Goal: Task Accomplishment & Management: Use online tool/utility

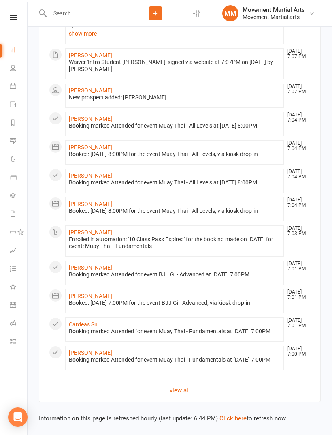
click at [104, 10] on input "text" at bounding box center [87, 13] width 81 height 11
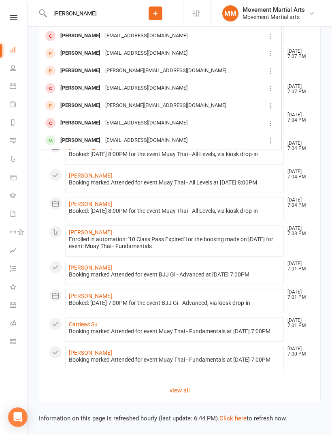
type input "[PERSON_NAME]"
click at [139, 54] on div "[EMAIL_ADDRESS][DOMAIN_NAME]" at bounding box center [146, 53] width 87 height 12
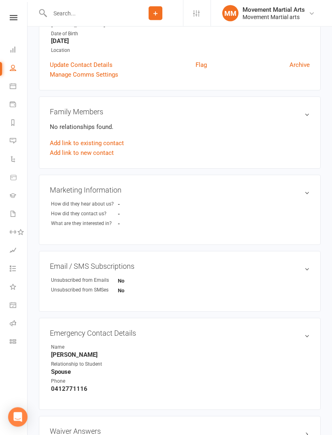
scroll to position [153, 0]
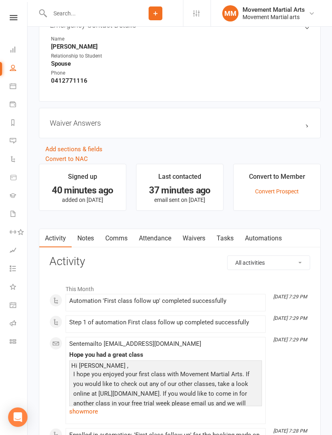
click at [200, 237] on link "Waivers" at bounding box center [194, 238] width 34 height 19
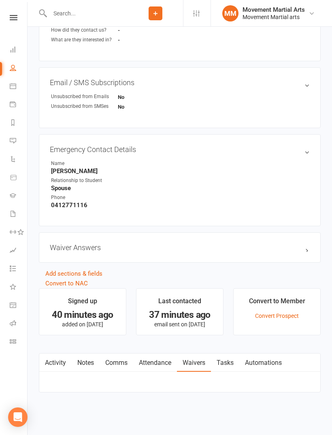
scroll to position [334, 0]
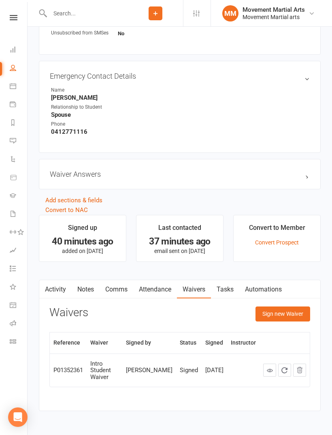
click at [302, 321] on button "Sign new Waiver" at bounding box center [283, 313] width 55 height 15
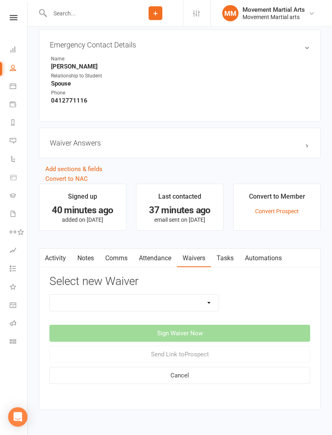
scroll to position [436, 0]
click at [182, 308] on select "Intro Student Waiver Membership Contract Membership Contract (2019) Direct Debi…" at bounding box center [134, 303] width 169 height 16
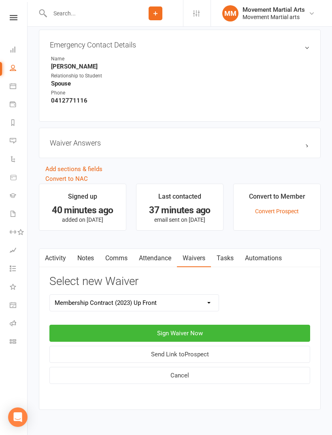
click at [208, 301] on select "Intro Student Waiver Membership Contract Membership Contract (2019) Direct Debi…" at bounding box center [134, 303] width 169 height 16
select select "13358"
click at [227, 331] on button "Sign Waiver Now" at bounding box center [179, 333] width 261 height 17
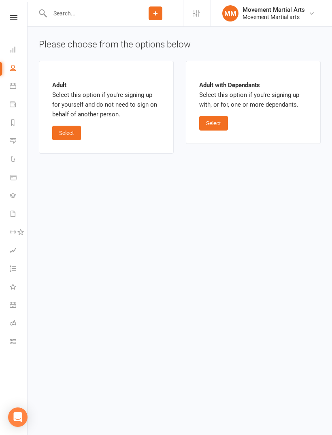
click at [74, 139] on button "Select" at bounding box center [66, 133] width 29 height 15
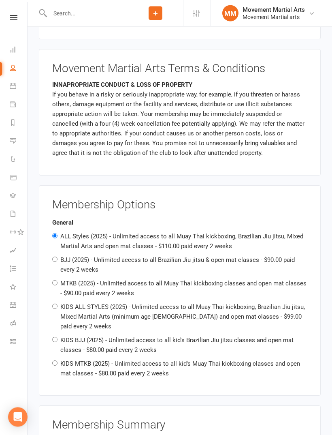
scroll to position [428, 0]
click at [135, 290] on label "MTKB (2025) - Unlimited access to all Muay Thai kickboxing classes and open mat…" at bounding box center [183, 287] width 246 height 17
click at [58, 285] on input "MTKB (2025) - Unlimited access to all Muay Thai kickboxing classes and open mat…" at bounding box center [54, 282] width 5 height 5
radio input "true"
radio input "false"
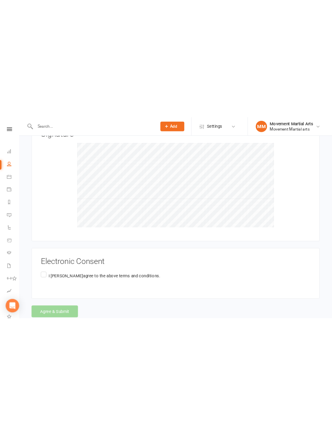
scroll to position [840, 0]
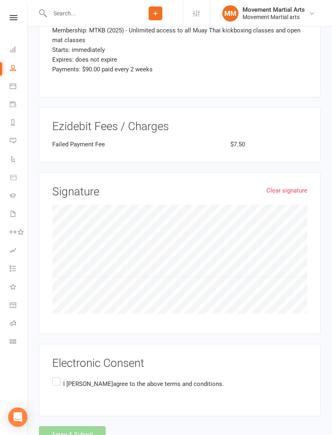
click at [113, 380] on span "agree to the above terms and conditions." at bounding box center [168, 383] width 111 height 7
click at [58, 376] on input "I [PERSON_NAME] agree to the above terms and conditions." at bounding box center [54, 376] width 5 height 0
click at [86, 426] on button "Agree & Submit" at bounding box center [72, 434] width 67 height 17
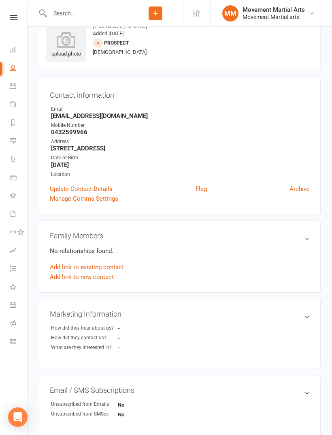
scroll to position [26, 0]
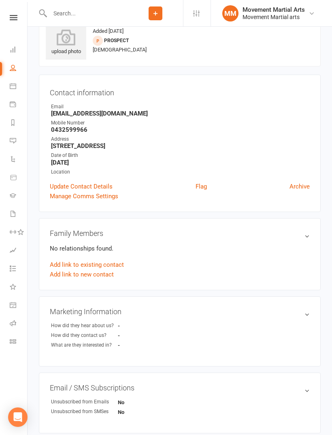
click at [14, 51] on icon at bounding box center [13, 49] width 6 height 6
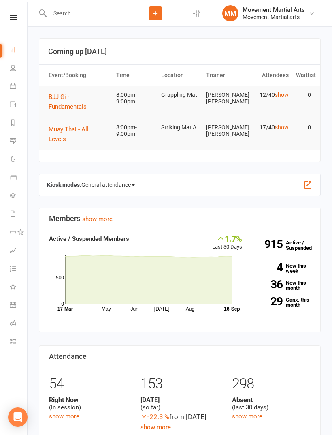
click at [89, 131] on span "Muay Thai - All Levels" at bounding box center [69, 134] width 40 height 17
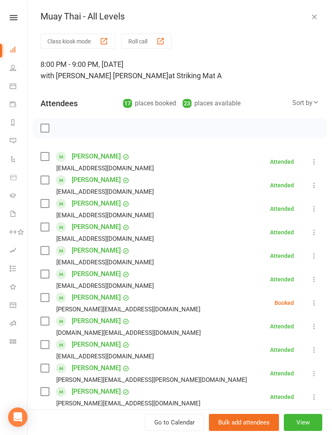
click at [47, 253] on label at bounding box center [45, 250] width 8 height 8
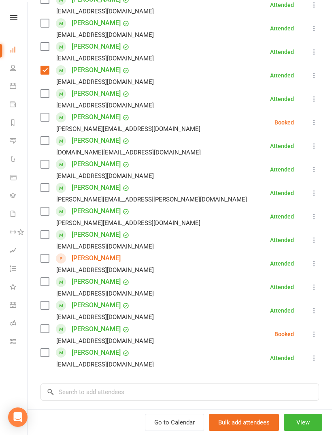
scroll to position [181, 0]
click at [316, 265] on icon at bounding box center [314, 263] width 8 height 8
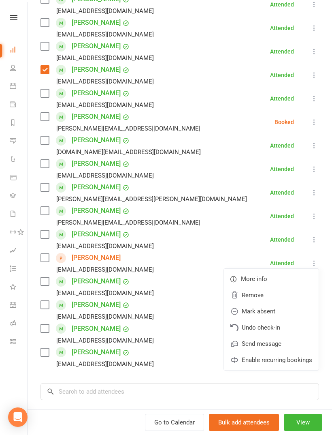
click at [281, 291] on link "Remove" at bounding box center [271, 295] width 95 height 16
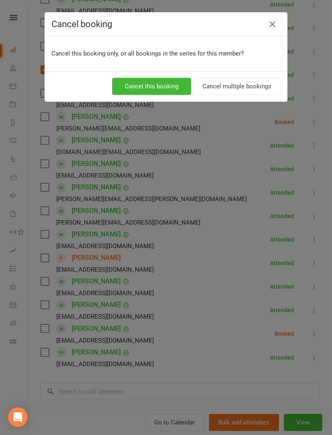
click at [176, 93] on button "Cancel this booking" at bounding box center [151, 86] width 79 height 17
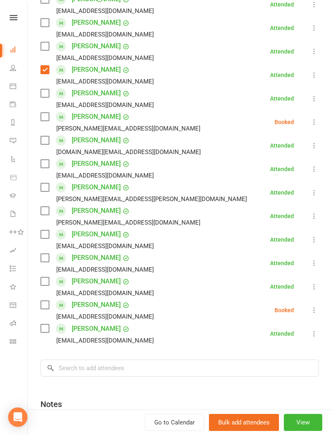
click at [48, 278] on label at bounding box center [45, 281] width 8 height 8
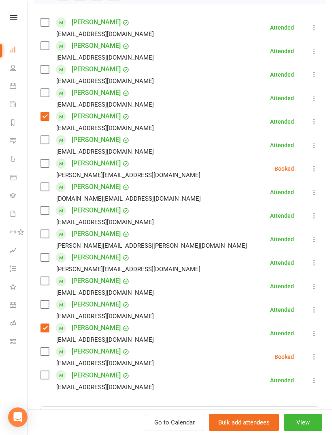
scroll to position [133, 0]
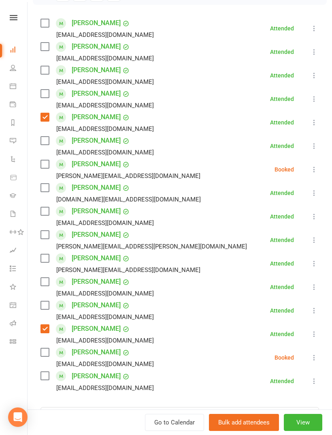
click at [41, 283] on label at bounding box center [45, 282] width 8 height 8
click at [48, 191] on label at bounding box center [45, 188] width 8 height 8
click at [39, 375] on div "Class kiosk mode Roll call 8:00 PM - 9:00 PM, [DATE] with [PERSON_NAME] [PERSON…" at bounding box center [180, 219] width 305 height 638
click at [49, 375] on label at bounding box center [45, 376] width 8 height 8
click at [48, 25] on label at bounding box center [45, 23] width 8 height 8
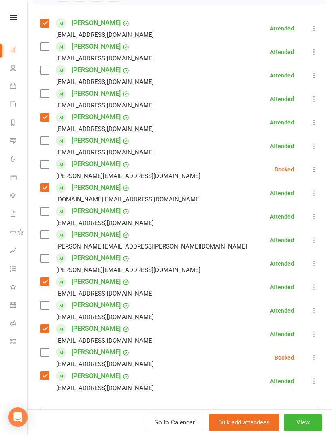
click at [42, 242] on div "[PERSON_NAME][EMAIL_ADDRESS][PERSON_NAME][DOMAIN_NAME]" at bounding box center [146, 246] width 210 height 11
click at [45, 236] on label at bounding box center [45, 235] width 8 height 8
click at [47, 74] on label at bounding box center [45, 70] width 8 height 8
click at [43, 214] on label at bounding box center [45, 211] width 8 height 8
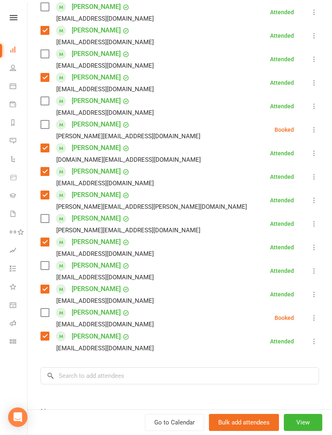
click at [43, 266] on label at bounding box center [45, 265] width 8 height 8
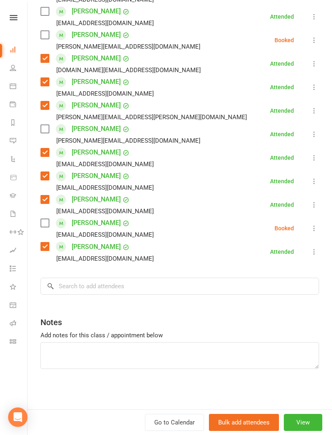
scroll to position [263, 0]
click at [152, 289] on input "search" at bounding box center [180, 286] width 279 height 17
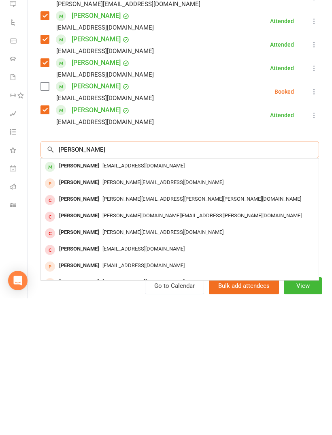
type input "[PERSON_NAME]"
click at [123, 295] on div "[PERSON_NAME] [PERSON_NAME][EMAIL_ADDRESS][DOMAIN_NAME]" at bounding box center [180, 303] width 278 height 17
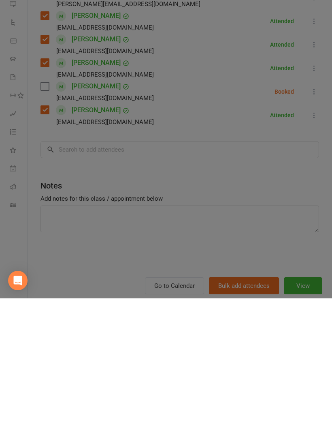
scroll to position [137, 0]
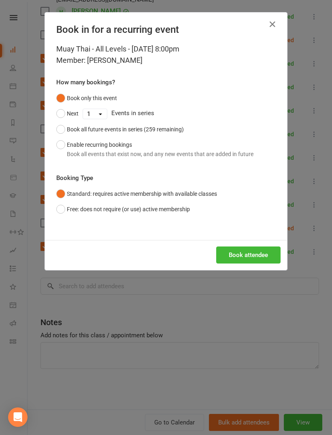
click at [248, 250] on button "Book attendee" at bounding box center [248, 254] width 64 height 17
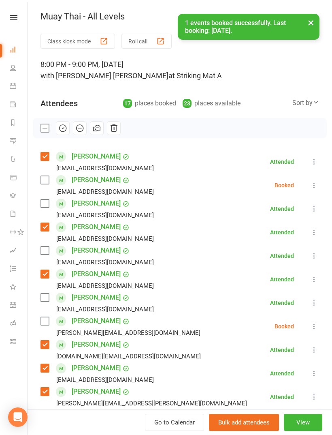
scroll to position [0, 0]
click at [46, 179] on label at bounding box center [45, 180] width 8 height 8
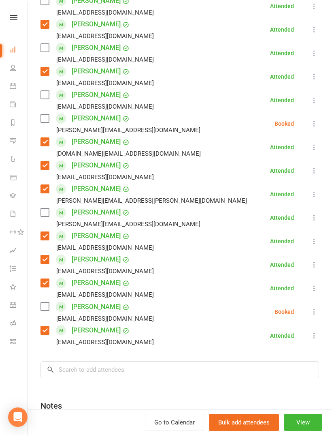
scroll to position [208, 0]
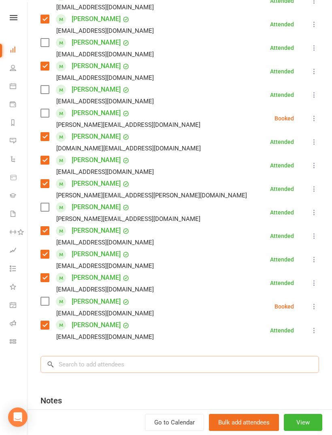
click at [117, 367] on input "search" at bounding box center [180, 364] width 279 height 17
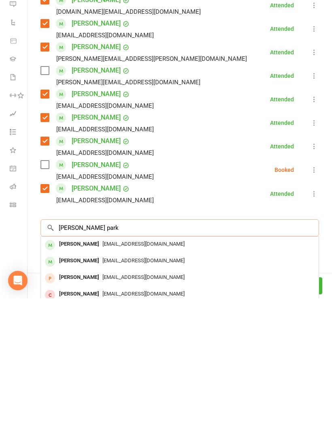
type input "[PERSON_NAME] park"
click at [144, 377] on span "[EMAIL_ADDRESS][DOMAIN_NAME]" at bounding box center [144, 380] width 82 height 6
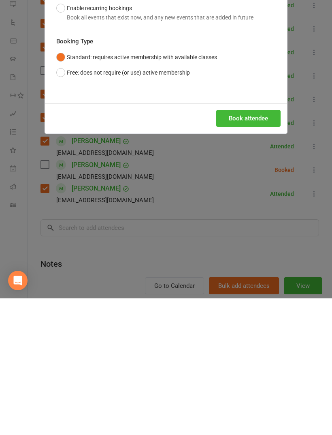
scroll to position [352, 0]
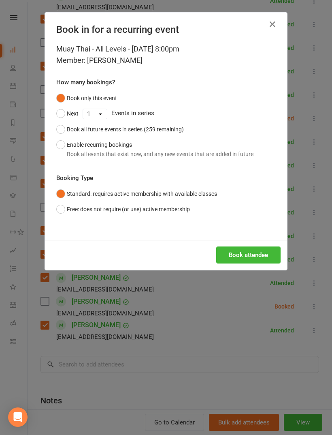
click at [259, 255] on button "Book attendee" at bounding box center [248, 254] width 64 height 17
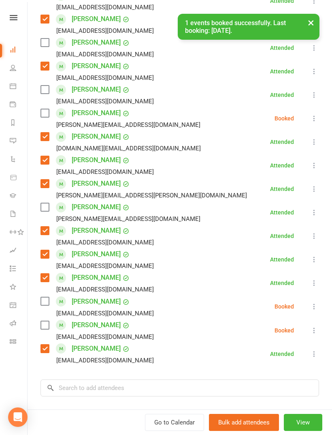
click at [47, 323] on label at bounding box center [45, 325] width 8 height 8
click at [144, 383] on input "search" at bounding box center [180, 387] width 279 height 17
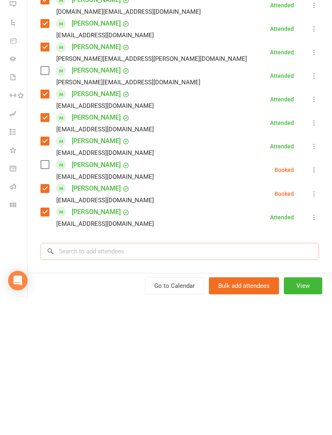
scroll to position [454, 0]
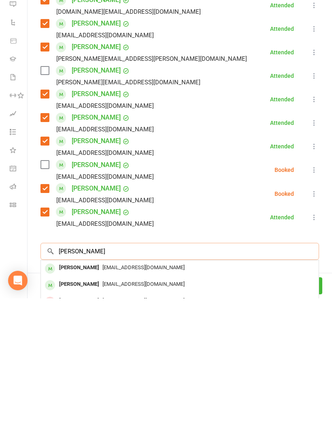
type input "[PERSON_NAME]"
click at [133, 401] on span "[EMAIL_ADDRESS][DOMAIN_NAME]" at bounding box center [144, 404] width 82 height 6
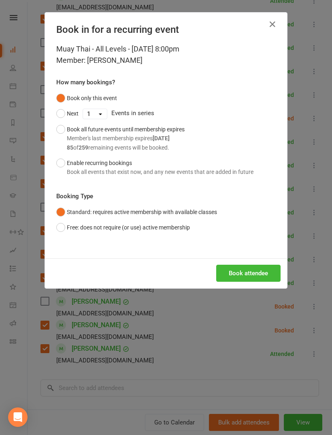
click at [251, 278] on button "Book attendee" at bounding box center [248, 273] width 64 height 17
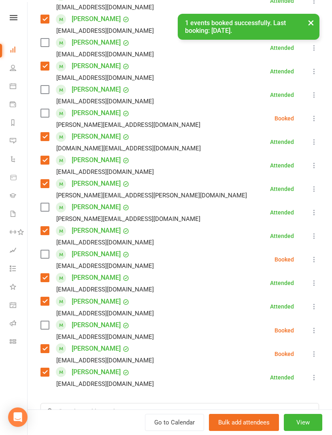
click at [48, 254] on label at bounding box center [45, 254] width 8 height 8
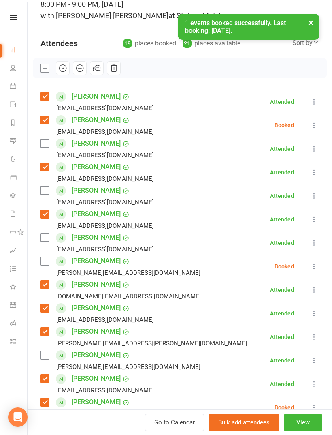
scroll to position [61, 0]
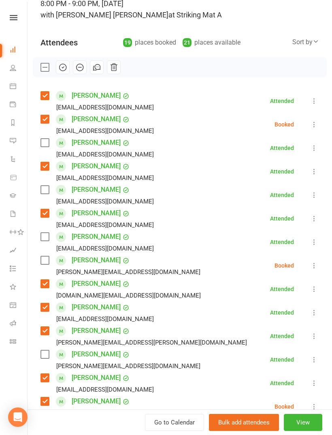
click at [46, 147] on label at bounding box center [45, 143] width 8 height 8
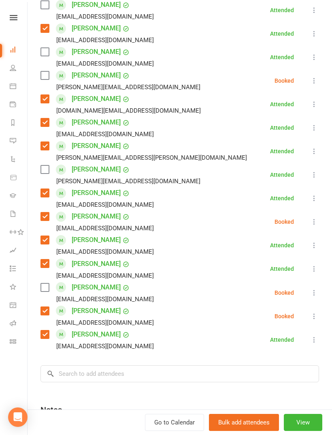
scroll to position [248, 0]
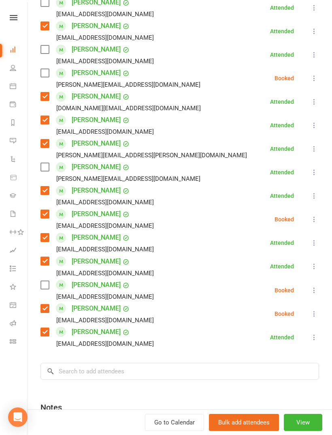
click at [52, 280] on div "[PERSON_NAME] [EMAIL_ADDRESS][DOMAIN_NAME]" at bounding box center [99, 290] width 117 height 24
click at [41, 289] on label at bounding box center [45, 285] width 8 height 8
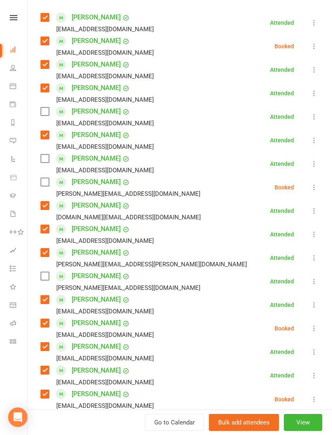
scroll to position [137, 0]
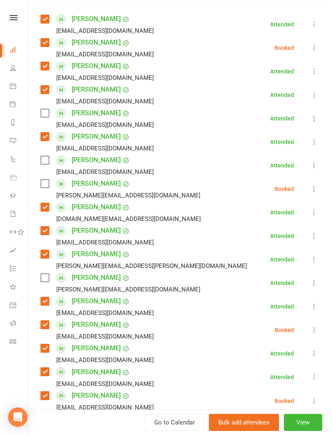
click at [44, 106] on div "[EMAIL_ADDRESS][DOMAIN_NAME]" at bounding box center [99, 101] width 117 height 11
click at [44, 111] on label at bounding box center [45, 113] width 8 height 8
click at [47, 183] on label at bounding box center [45, 184] width 8 height 8
click at [318, 280] on icon at bounding box center [314, 283] width 8 height 8
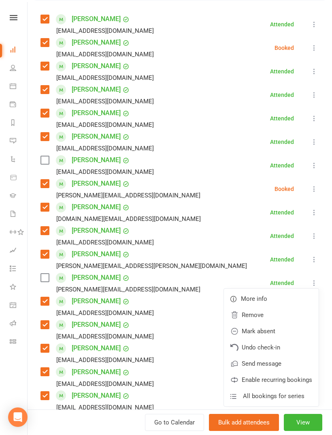
click at [277, 313] on link "Remove" at bounding box center [271, 315] width 95 height 16
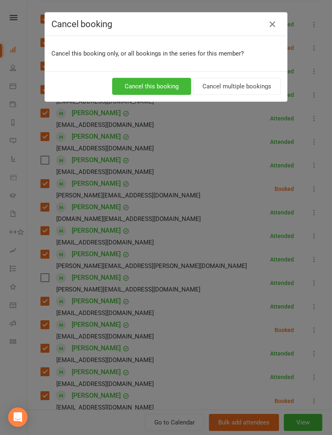
click at [161, 86] on button "Cancel this booking" at bounding box center [151, 86] width 79 height 17
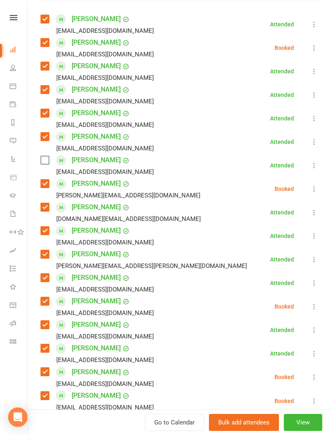
click at [313, 168] on icon at bounding box center [314, 165] width 8 height 8
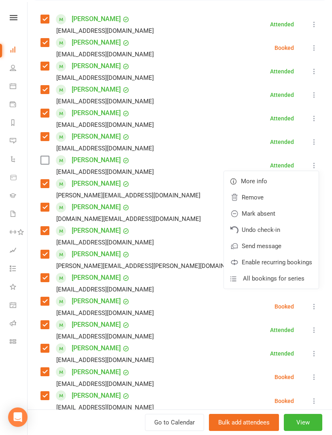
click at [272, 199] on link "Remove" at bounding box center [271, 197] width 95 height 16
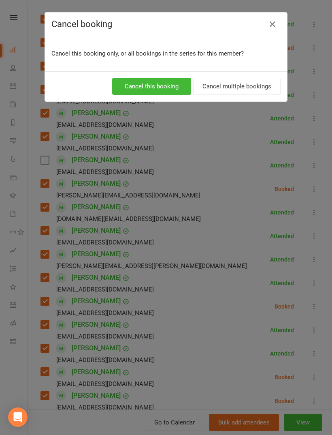
click at [156, 92] on button "Cancel this booking" at bounding box center [151, 86] width 79 height 17
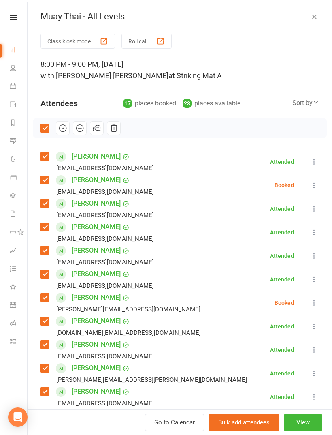
scroll to position [0, 0]
click at [64, 127] on icon "button" at bounding box center [62, 128] width 9 height 9
click at [310, 20] on button "button" at bounding box center [315, 17] width 10 height 10
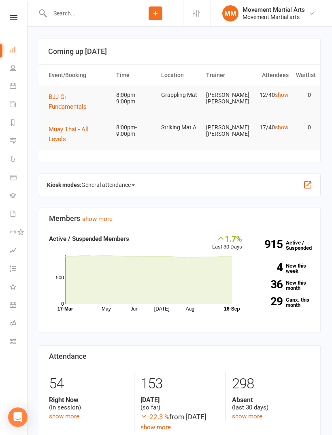
click at [63, 106] on span "BJJ Gi - Fundamentals" at bounding box center [68, 101] width 38 height 17
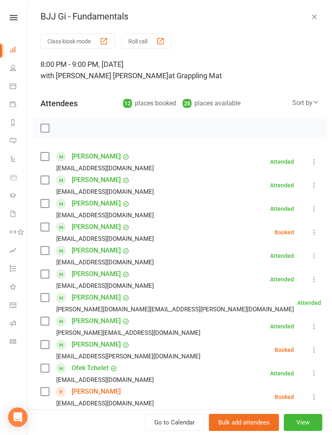
click at [46, 152] on label at bounding box center [45, 156] width 8 height 8
click at [46, 278] on label at bounding box center [45, 274] width 8 height 8
click at [48, 225] on label at bounding box center [45, 227] width 8 height 8
click at [45, 301] on label at bounding box center [45, 297] width 8 height 8
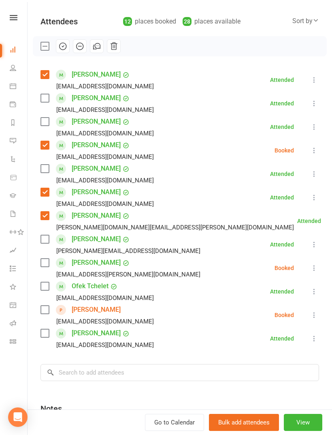
scroll to position [83, 0]
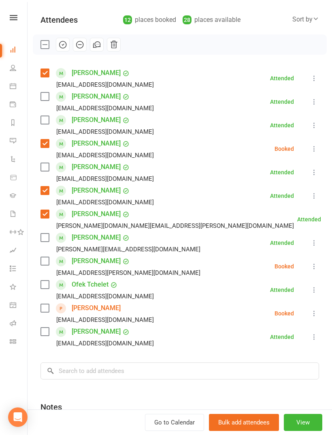
click at [44, 293] on div "[EMAIL_ADDRESS][DOMAIN_NAME]" at bounding box center [99, 296] width 117 height 11
click at [45, 285] on label at bounding box center [45, 284] width 8 height 8
click at [41, 336] on div "[PERSON_NAME] [PERSON_NAME][EMAIL_ADDRESS][DOMAIN_NAME]" at bounding box center [99, 337] width 117 height 24
click at [43, 332] on label at bounding box center [45, 332] width 8 height 8
click at [147, 368] on input "search" at bounding box center [180, 370] width 279 height 17
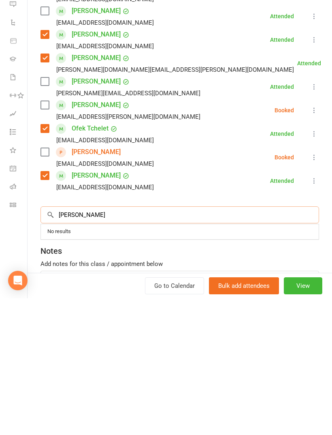
scroll to position [106, 0]
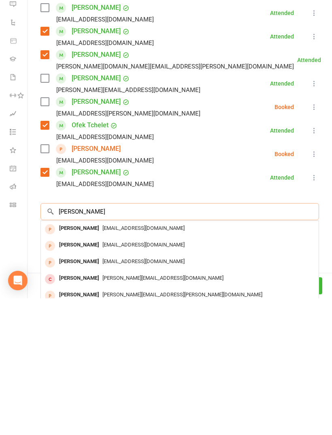
type input "[PERSON_NAME]"
click at [121, 362] on span "[EMAIL_ADDRESS][DOMAIN_NAME]" at bounding box center [144, 365] width 82 height 6
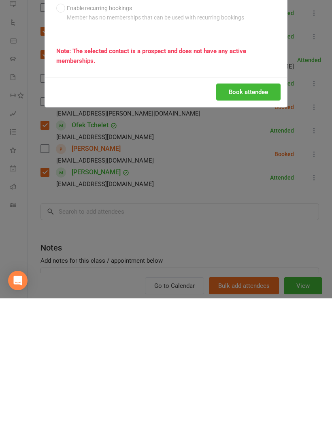
scroll to position [222, 0]
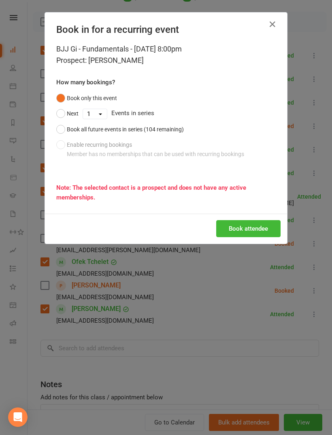
click at [249, 236] on button "Book attendee" at bounding box center [248, 228] width 64 height 17
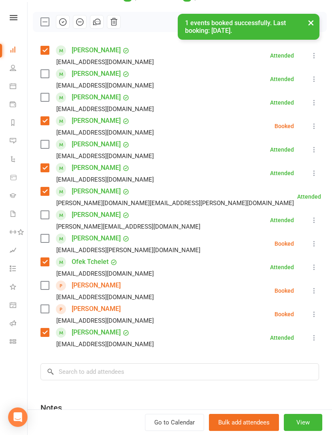
click at [44, 307] on label at bounding box center [45, 309] width 8 height 8
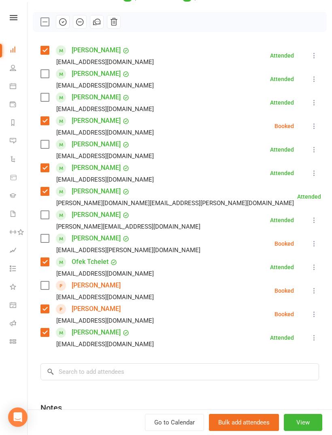
click at [45, 289] on label at bounding box center [45, 285] width 8 height 8
click at [47, 242] on label at bounding box center [45, 238] width 8 height 8
click at [44, 77] on label at bounding box center [45, 74] width 8 height 8
click at [49, 216] on label at bounding box center [45, 215] width 8 height 8
click at [317, 153] on icon at bounding box center [314, 150] width 8 height 8
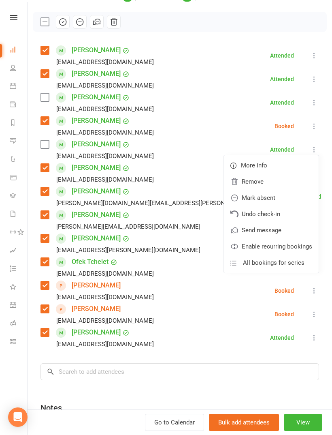
click at [272, 179] on link "Remove" at bounding box center [271, 181] width 95 height 16
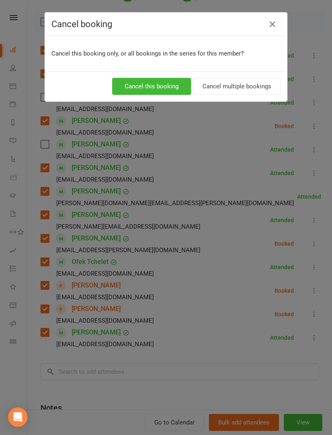
click at [162, 89] on button "Cancel this booking" at bounding box center [151, 86] width 79 height 17
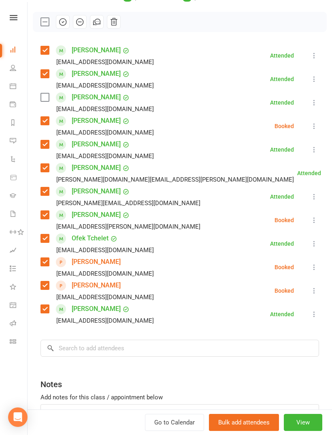
click at [319, 101] on icon at bounding box center [314, 102] width 8 height 8
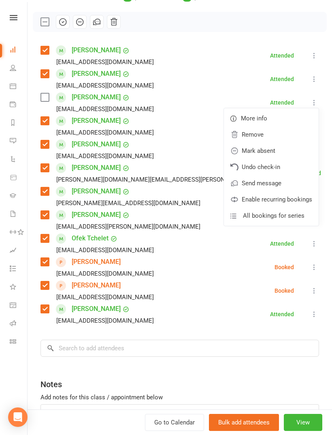
click at [287, 133] on link "Remove" at bounding box center [271, 134] width 95 height 16
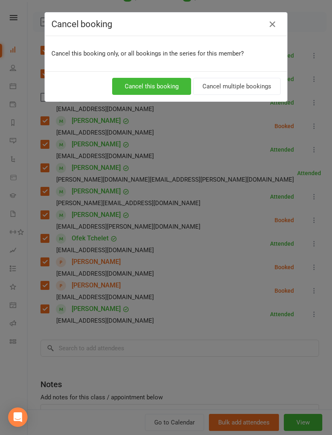
click at [152, 79] on button "Cancel this booking" at bounding box center [151, 86] width 79 height 17
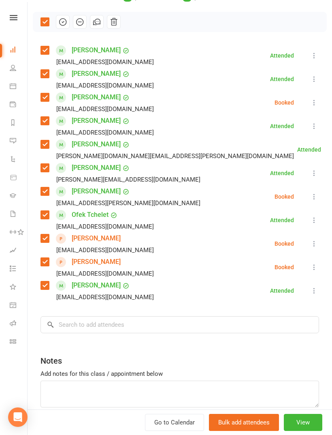
click at [67, 20] on icon "button" at bounding box center [62, 21] width 9 height 9
